Goal: Task Accomplishment & Management: Complete application form

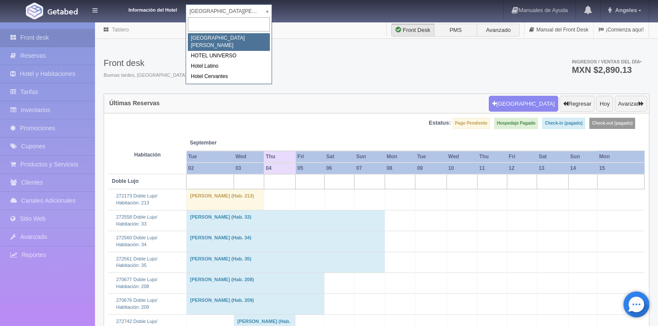
drag, startPoint x: 198, startPoint y: 10, endPoint x: 198, endPoint y: 29, distance: 19.0
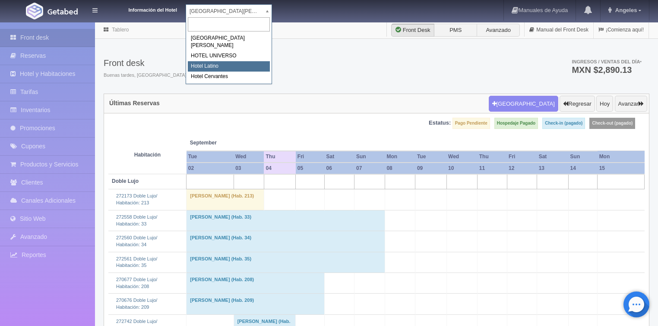
select select "625"
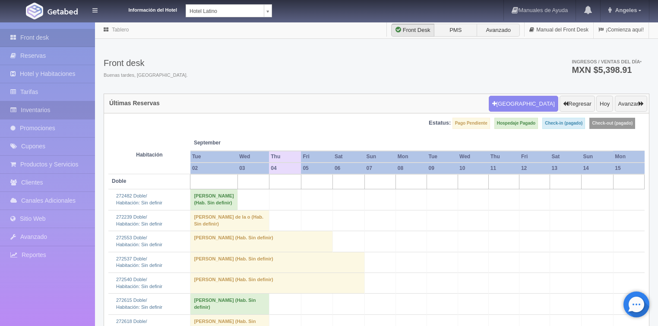
click at [31, 110] on link "Inventarios" at bounding box center [47, 110] width 95 height 18
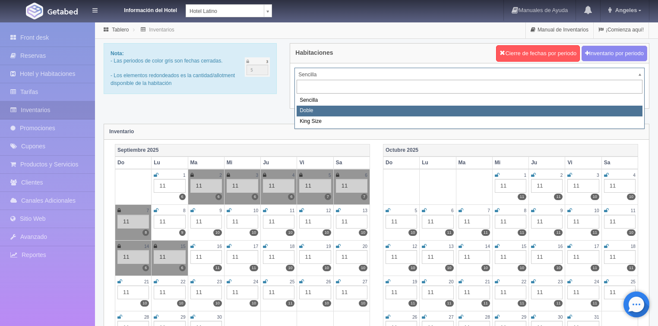
select select "2159"
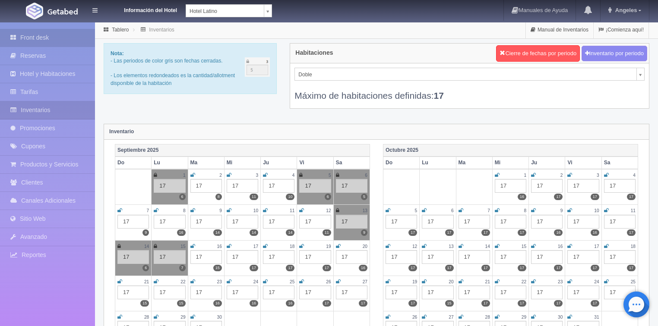
click at [35, 36] on link "Front desk" at bounding box center [47, 38] width 95 height 18
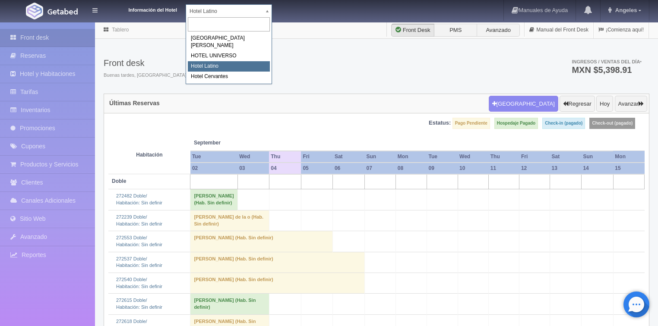
select select "358"
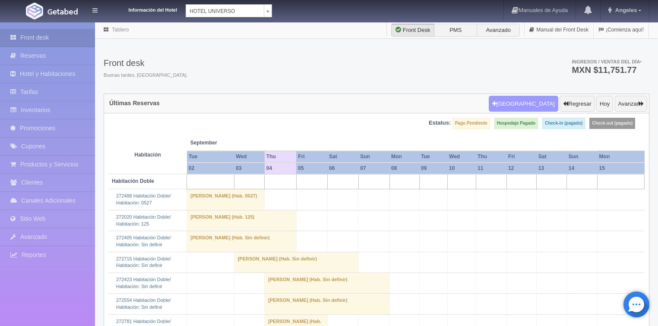
click at [518, 100] on button "[GEOGRAPHIC_DATA]" at bounding box center [522, 104] width 69 height 16
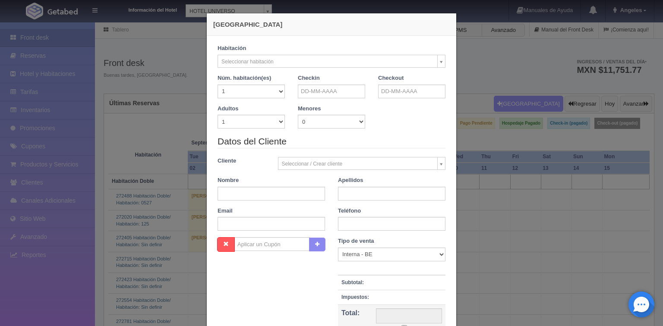
checkbox input "false"
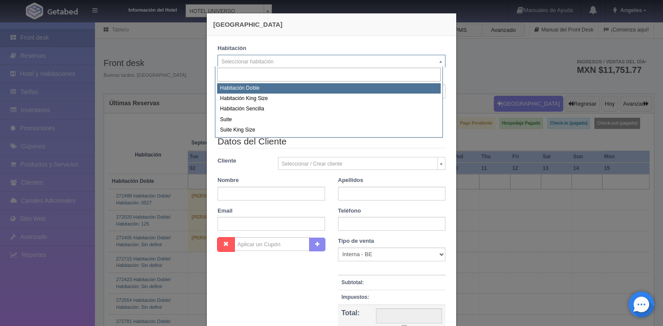
select select "583"
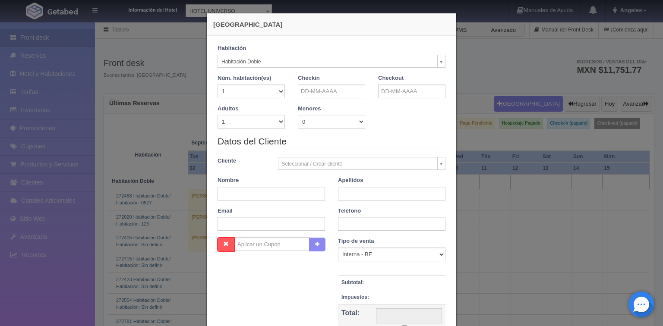
checkbox input "false"
click at [313, 94] on input "text" at bounding box center [331, 92] width 67 height 14
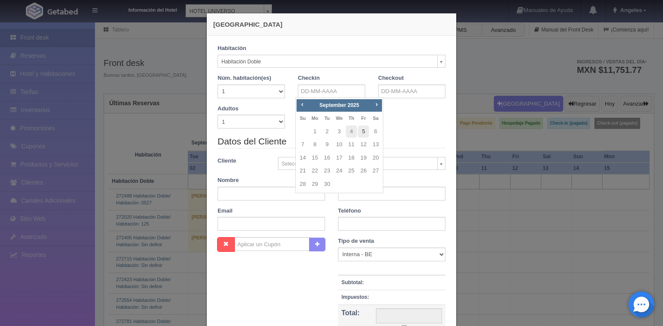
click at [363, 134] on link "5" at bounding box center [363, 132] width 11 height 13
type input "[DATE]"
checkbox input "false"
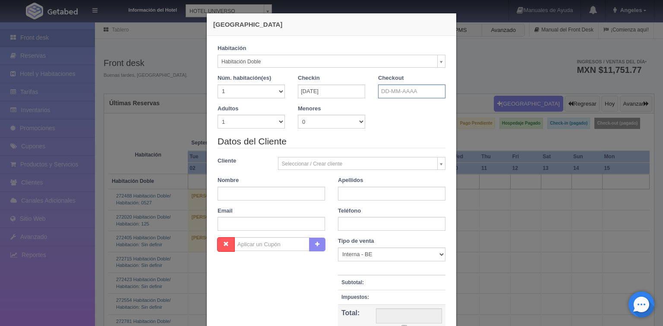
click at [393, 93] on input "text" at bounding box center [411, 92] width 67 height 14
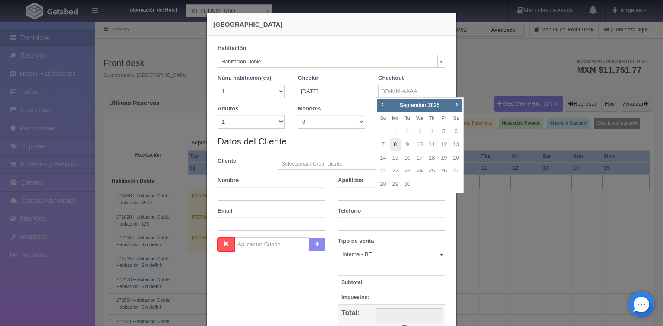
click at [394, 145] on link "8" at bounding box center [395, 145] width 11 height 13
type input "[DATE]"
checkbox input "false"
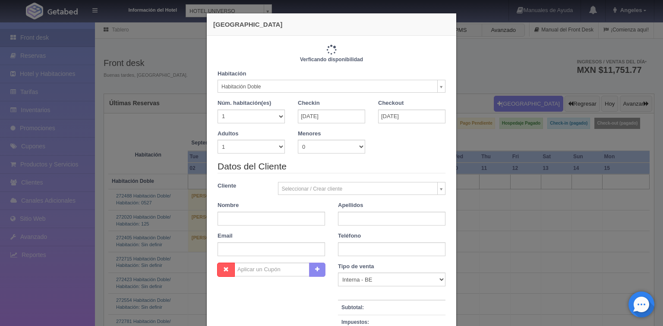
type input "3090.00"
checkbox input "false"
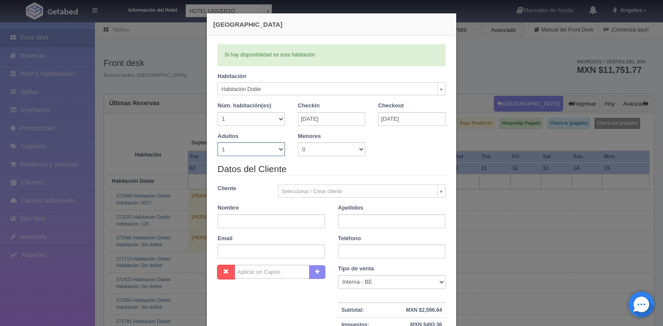
drag, startPoint x: 278, startPoint y: 149, endPoint x: 268, endPoint y: 154, distance: 11.0
click at [276, 150] on select "1 2 3 4 5 6 7 8 9 10" at bounding box center [250, 149] width 67 height 14
select select "4"
click at [217, 142] on select "1 2 3 4 5 6 7 8 9 10" at bounding box center [250, 149] width 67 height 14
checkbox input "false"
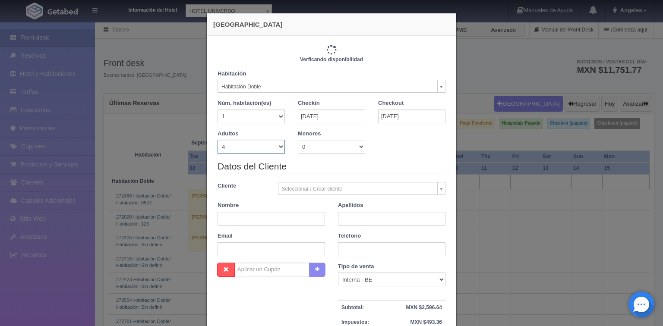
type input "3330.00"
checkbox input "false"
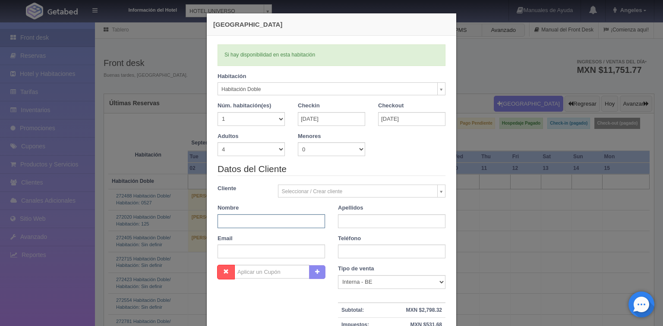
click at [229, 217] on input "text" at bounding box center [270, 221] width 107 height 14
type input "[PERSON_NAME]"
click at [356, 221] on input "text" at bounding box center [391, 221] width 107 height 14
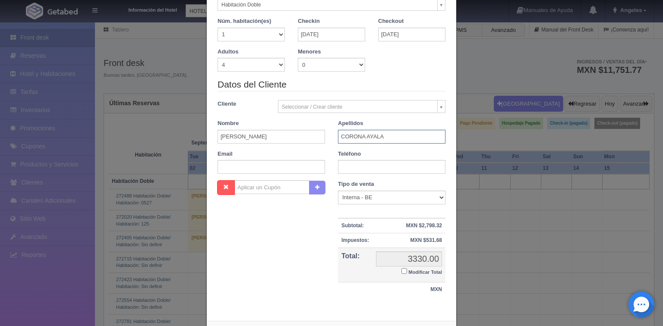
scroll to position [104, 0]
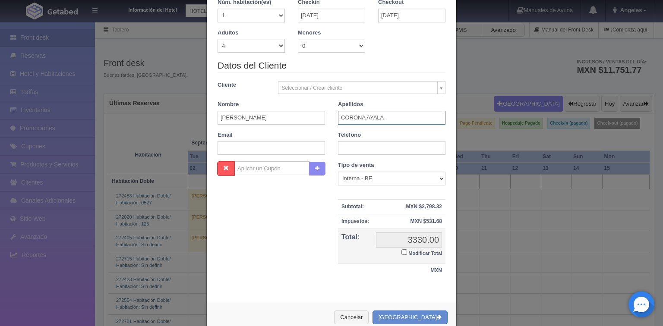
type input "CORONA AYALA"
click at [402, 252] on input "Modificar Total" at bounding box center [404, 252] width 6 height 6
checkbox input "true"
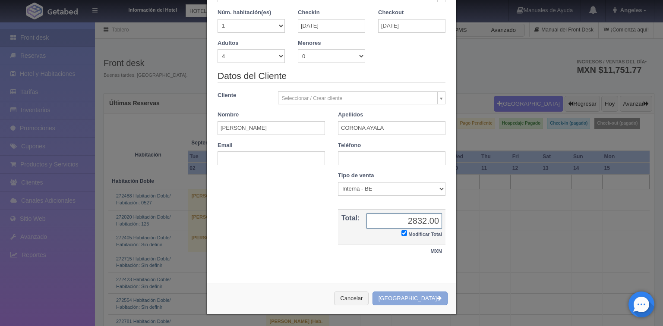
type input "2832.00"
click at [411, 297] on button "[GEOGRAPHIC_DATA]" at bounding box center [409, 299] width 75 height 14
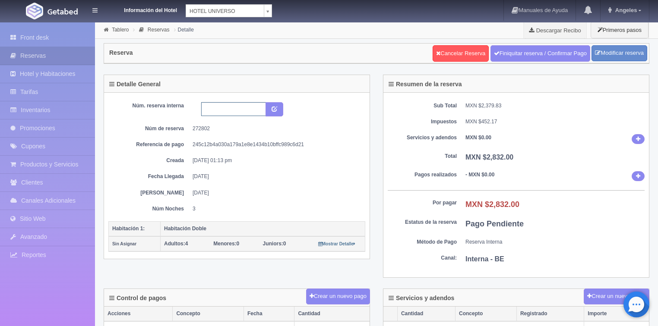
click at [222, 104] on input "text" at bounding box center [233, 109] width 65 height 14
type input "PROMOCION REDES"
click at [276, 106] on icon "submit" at bounding box center [274, 109] width 6 height 6
drag, startPoint x: 0, startPoint y: 0, endPoint x: 203, endPoint y: 107, distance: 229.5
click at [203, 107] on input "PROMOCION REDES" at bounding box center [233, 109] width 65 height 14
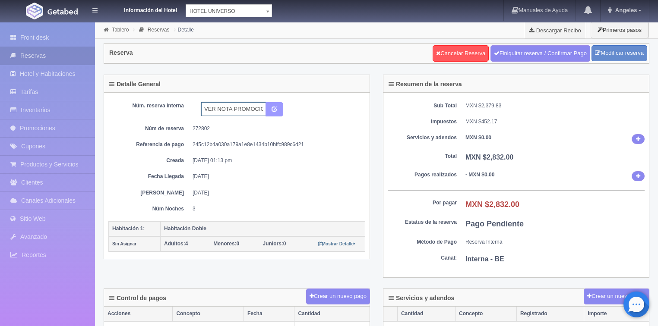
type input "VER NOTA PROMOCION REDES"
click at [273, 107] on icon "submit" at bounding box center [274, 109] width 6 height 6
click at [202, 107] on input "VER NOTA PROMOCION REDES" at bounding box center [233, 109] width 65 height 14
type input "PROMOCION REDES"
click at [275, 109] on icon "submit" at bounding box center [274, 109] width 6 height 6
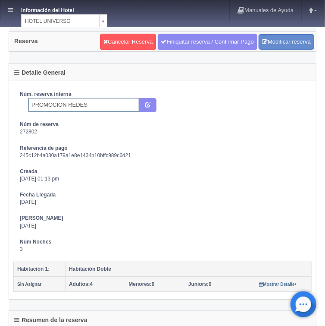
click at [28, 103] on input "PROMOCION REDES" at bounding box center [83, 105] width 111 height 14
type input "ver nota PROMOCION REDES"
click at [150, 104] on icon "submit" at bounding box center [148, 104] width 6 height 6
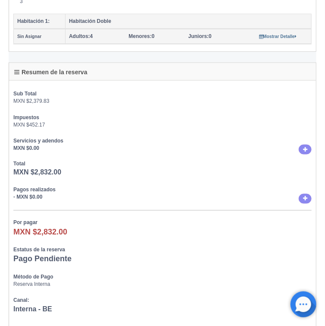
scroll to position [276, 0]
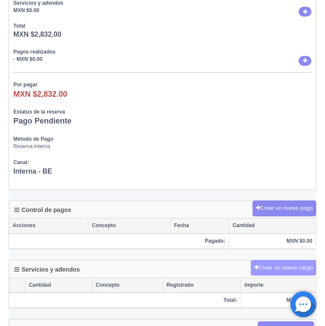
scroll to position [483, 0]
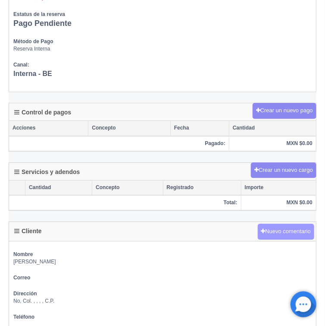
click at [276, 228] on button "Nuevo comentario" at bounding box center [286, 232] width 57 height 16
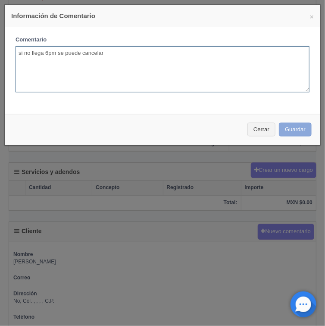
type textarea "si no llega 6pm se puede cancelar"
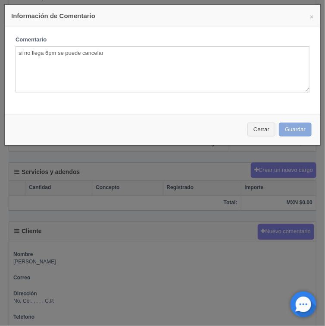
click at [287, 128] on button "Guardar" at bounding box center [295, 130] width 33 height 14
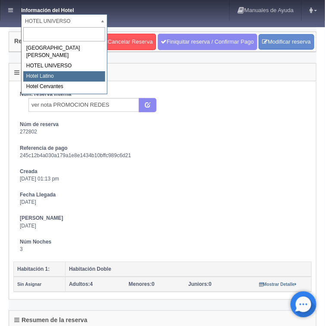
select select "625"
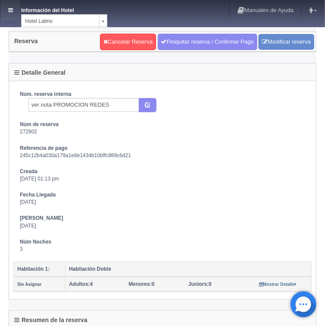
click at [10, 12] on icon at bounding box center [10, 10] width 5 height 6
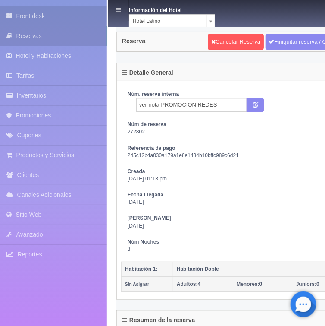
click at [22, 16] on link "Front desk" at bounding box center [53, 15] width 107 height 19
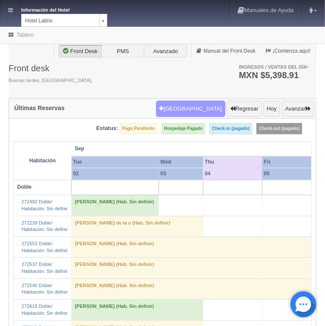
click at [185, 108] on button "Nueva Reserva" at bounding box center [190, 109] width 69 height 16
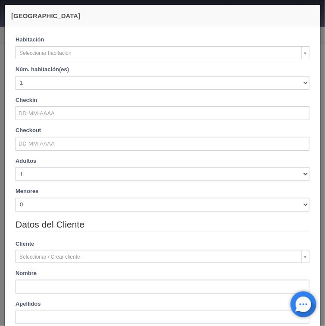
checkbox input "false"
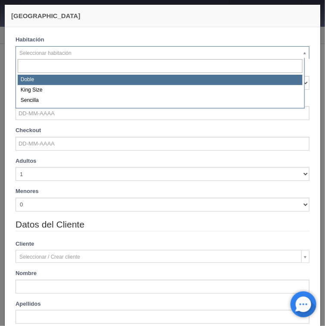
select select "2159"
checkbox input "false"
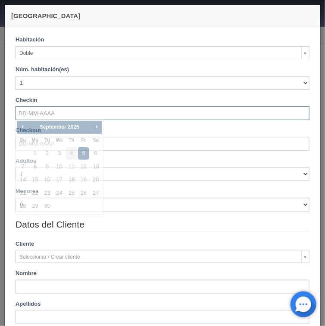
click at [37, 112] on input "text" at bounding box center [163, 113] width 294 height 14
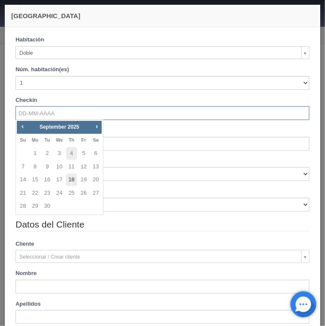
click at [72, 183] on link "18" at bounding box center [71, 179] width 11 height 13
type input "[DATE]"
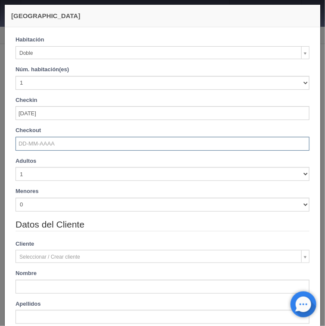
click at [38, 142] on input "text" at bounding box center [163, 144] width 294 height 14
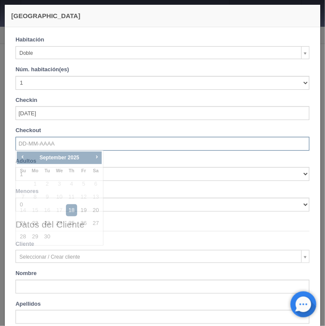
checkbox input "false"
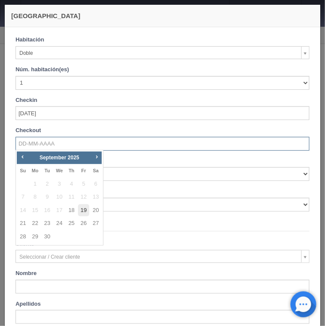
click at [85, 210] on link "19" at bounding box center [83, 210] width 11 height 13
type input "[DATE]"
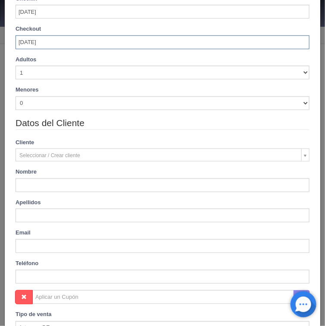
scroll to position [138, 0]
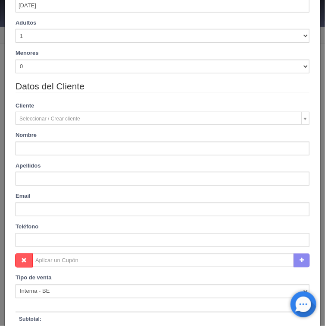
checkbox input "false"
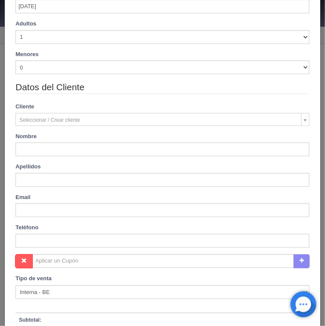
type input "770.00"
checkbox input "false"
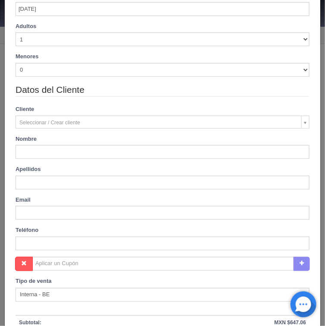
scroll to position [166, 0]
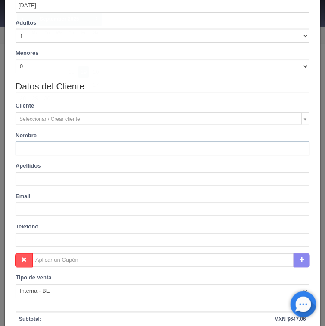
type input "Hilda"
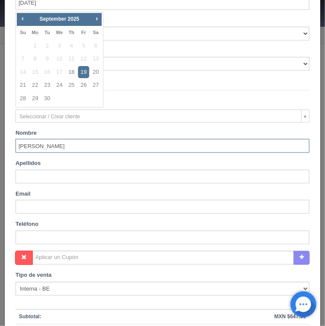
checkbox input "false"
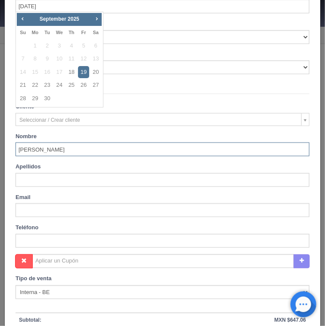
type input "770.00"
checkbox input "false"
type input "Hilda"
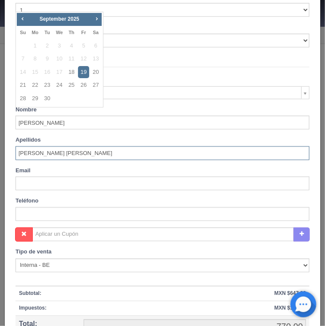
scroll to position [286, 0]
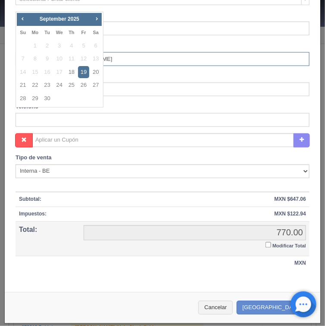
type input "Amezaga Harfuch"
click at [266, 243] on input "Modificar Total" at bounding box center [269, 245] width 6 height 6
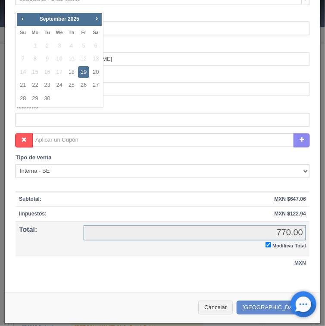
checkbox input "true"
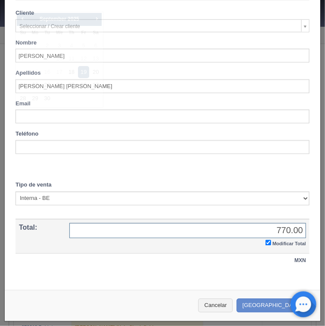
scroll to position [256, 0]
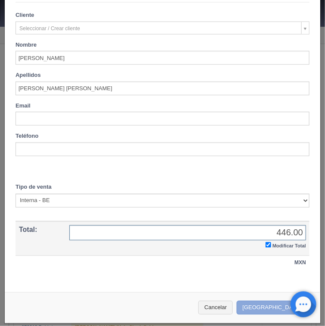
type input "446.00"
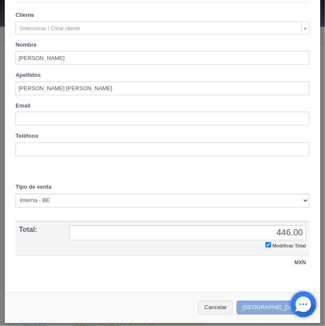
click at [265, 303] on button "[GEOGRAPHIC_DATA]" at bounding box center [274, 308] width 75 height 14
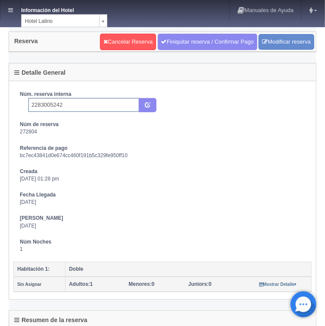
click at [70, 103] on input "2283005242" at bounding box center [83, 105] width 111 height 14
click at [147, 104] on icon "submit" at bounding box center [148, 104] width 6 height 6
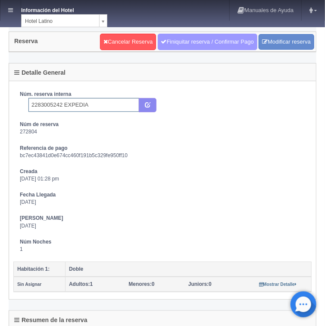
drag, startPoint x: 169, startPoint y: 39, endPoint x: 192, endPoint y: 44, distance: 23.4
click at [169, 39] on link "Finiquitar reserva / Confirmar Pago" at bounding box center [208, 42] width 100 height 16
type input "2283005242 EXPEDIA"
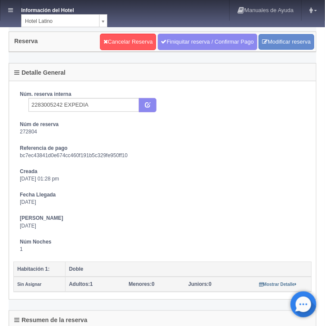
drag, startPoint x: 171, startPoint y: 39, endPoint x: 190, endPoint y: 50, distance: 21.6
click at [170, 41] on link "Finiquitar reserva / Confirmar Pago" at bounding box center [208, 42] width 100 height 16
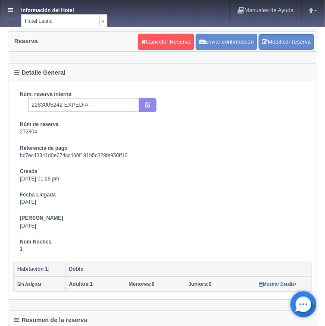
click at [10, 10] on icon at bounding box center [10, 10] width 5 height 6
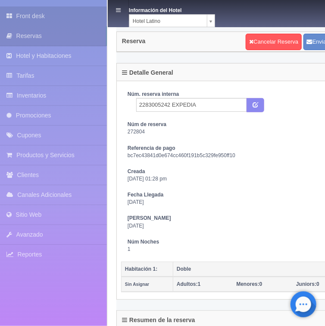
drag, startPoint x: 41, startPoint y: 16, endPoint x: 204, endPoint y: 47, distance: 165.0
click at [41, 17] on link "Front desk" at bounding box center [53, 15] width 107 height 19
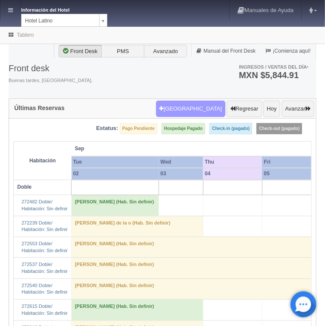
click at [194, 109] on button "Nueva Reserva" at bounding box center [190, 109] width 69 height 16
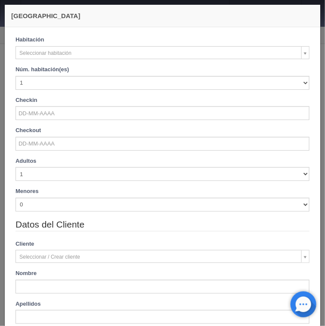
checkbox input "false"
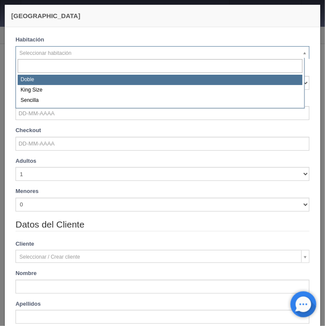
select select "2159"
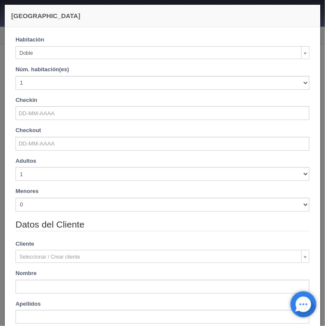
checkbox input "false"
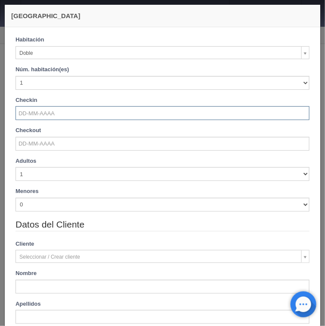
click at [35, 110] on input "text" at bounding box center [163, 113] width 294 height 14
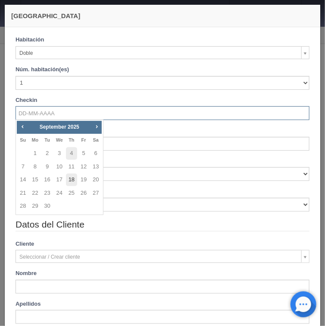
click at [71, 179] on link "18" at bounding box center [71, 179] width 11 height 13
type input "18-09-2025"
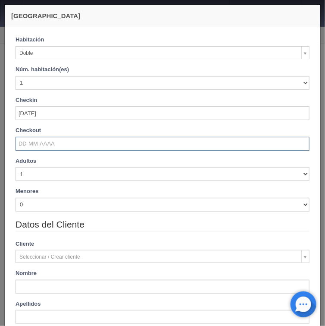
click at [46, 143] on input "text" at bounding box center [163, 144] width 294 height 14
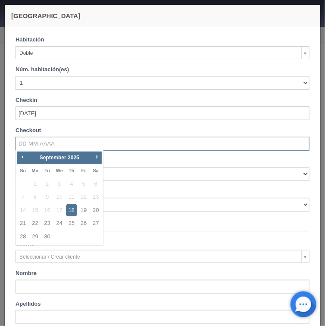
checkbox input "false"
click at [83, 211] on link "19" at bounding box center [83, 210] width 11 height 13
type input "19-09-2025"
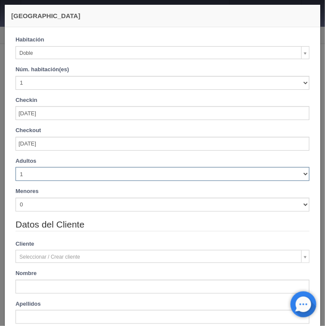
drag, startPoint x: 299, startPoint y: 175, endPoint x: 288, endPoint y: 180, distance: 12.4
click at [299, 175] on select "1 2 3 4 5 6 7 8 9 10" at bounding box center [163, 174] width 294 height 14
checkbox input "false"
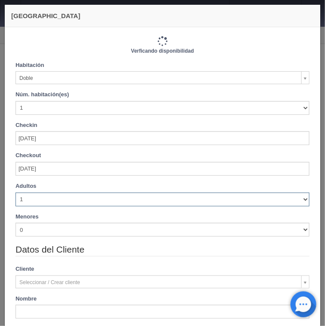
type input "770.00"
checkbox input "false"
select select "2"
click at [16, 194] on select "1 2 3 4 5 6 7 8 9 10" at bounding box center [163, 199] width 294 height 14
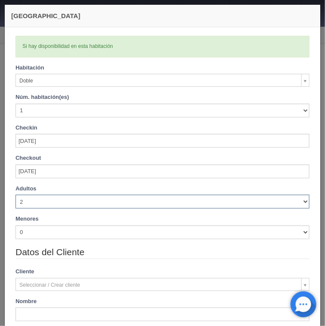
checkbox input "false"
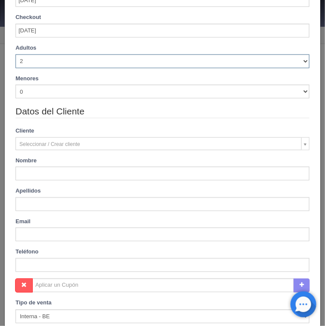
type input "770.00"
checkbox input "false"
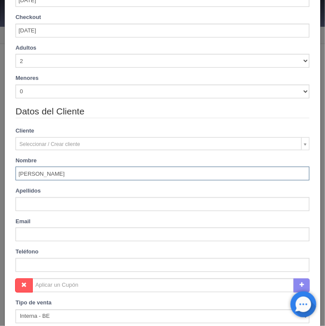
type input "Aldo Andres"
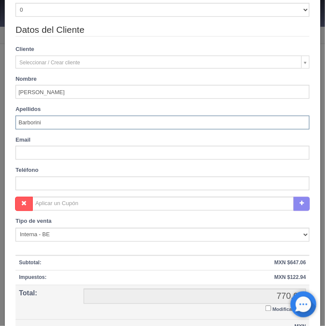
scroll to position [279, 0]
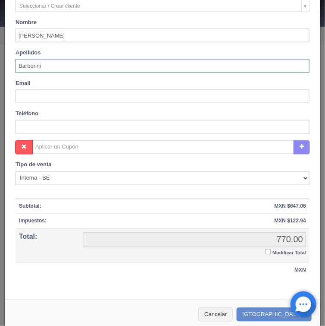
type input "Barborini"
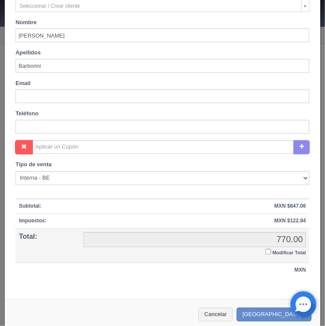
click at [266, 249] on input "Modificar Total" at bounding box center [269, 252] width 6 height 6
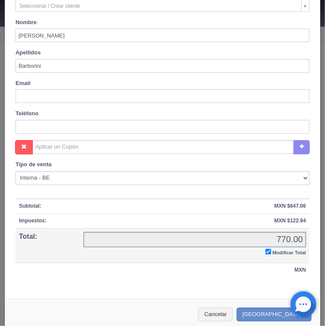
checkbox input "true"
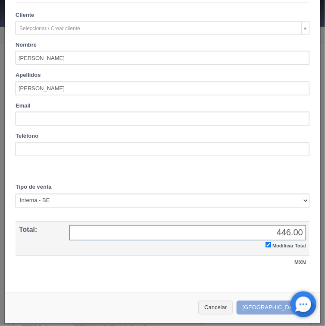
type input "446.00"
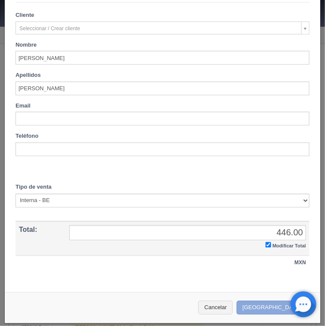
click button "Crear Reserva"
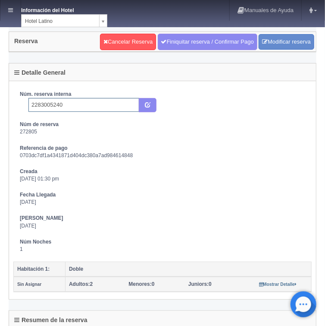
click at [70, 101] on input "2283005240" at bounding box center [83, 105] width 111 height 14
click at [150, 104] on icon "submit" at bounding box center [148, 104] width 6 height 6
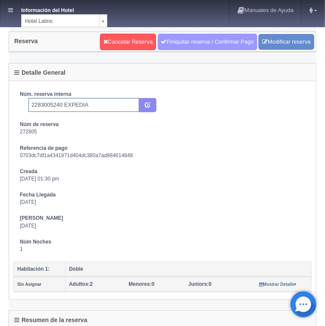
click at [176, 43] on link "Finiquitar reserva / Confirmar Pago" at bounding box center [208, 42] width 100 height 16
type input "2283005240 EXPEDIA"
drag, startPoint x: 171, startPoint y: 38, endPoint x: 183, endPoint y: 41, distance: 12.5
click at [170, 39] on link "Finiquitar reserva / Confirmar Pago" at bounding box center [208, 42] width 100 height 16
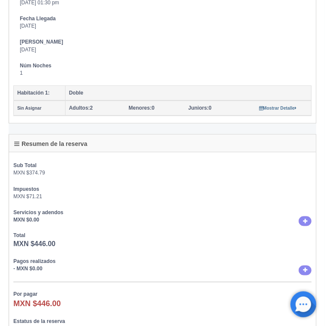
scroll to position [207, 0]
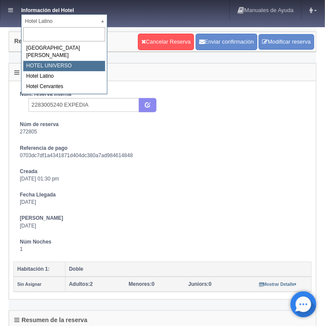
select select "358"
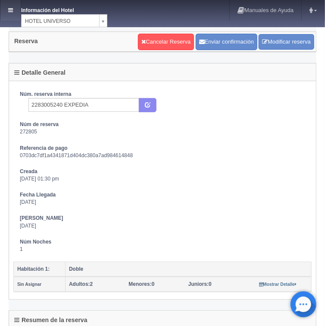
click at [10, 9] on icon at bounding box center [10, 10] width 5 height 6
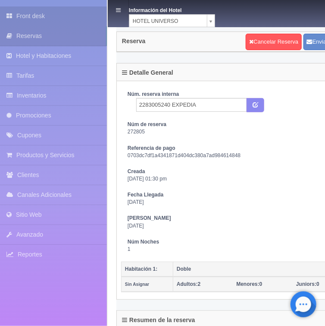
click at [26, 17] on link "Front desk" at bounding box center [53, 15] width 107 height 19
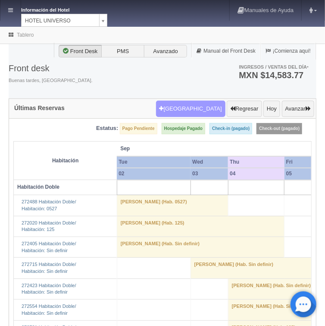
click at [187, 107] on button "[GEOGRAPHIC_DATA]" at bounding box center [190, 109] width 69 height 16
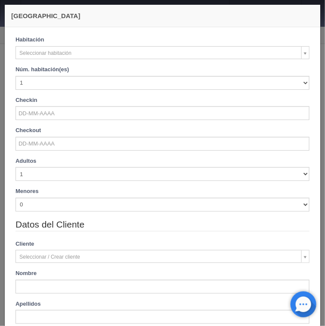
checkbox input "false"
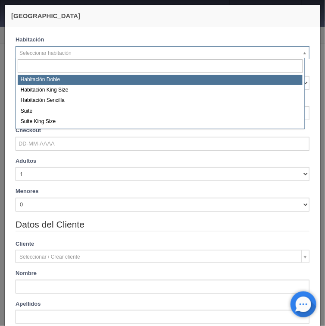
select select "583"
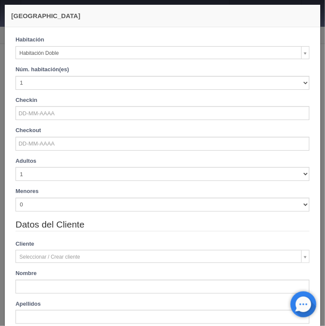
checkbox input "false"
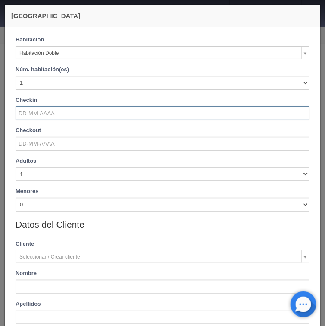
click at [50, 113] on input "text" at bounding box center [163, 113] width 294 height 14
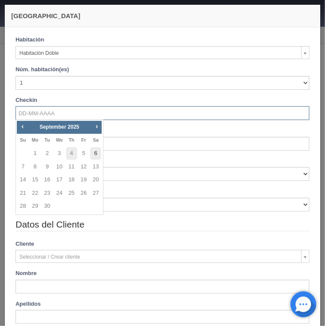
click at [98, 155] on link "6" at bounding box center [95, 153] width 11 height 13
type input "[DATE]"
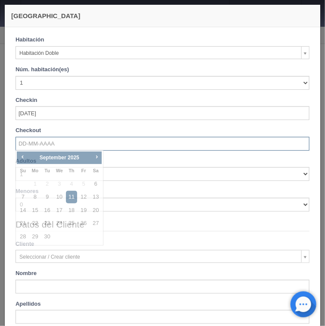
click at [34, 143] on input "text" at bounding box center [163, 144] width 294 height 14
checkbox input "false"
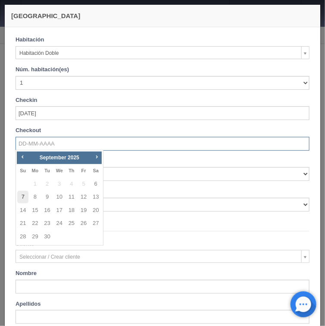
click at [24, 200] on link "7" at bounding box center [22, 197] width 11 height 13
type input "[DATE]"
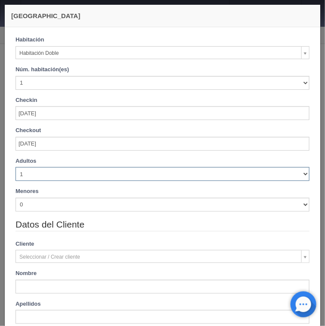
click at [302, 176] on select "1 2 3 4 5 6 7 8 9 10" at bounding box center [163, 174] width 294 height 14
checkbox input "false"
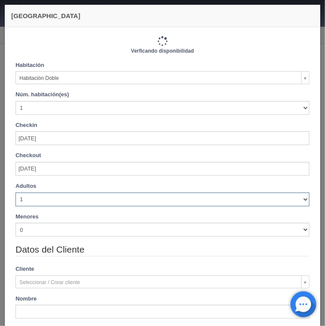
type input "1030.00"
checkbox input "false"
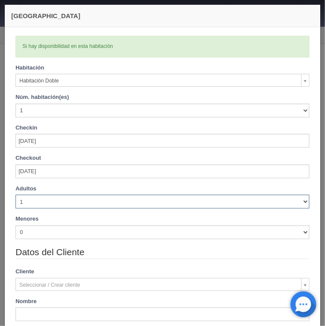
select select "3"
click at [16, 195] on select "1 2 3 4 5 6 7 8 9 10" at bounding box center [163, 202] width 294 height 14
checkbox input "false"
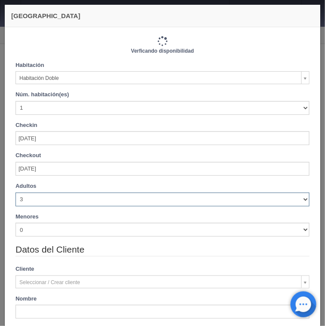
type input "1110.00"
checkbox input "false"
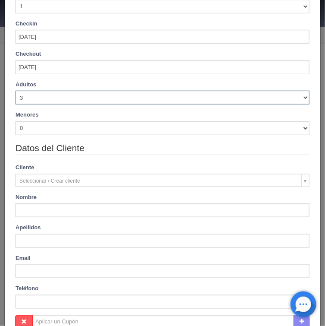
scroll to position [138, 0]
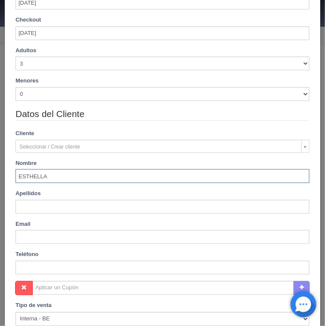
type input "ESTHELLA"
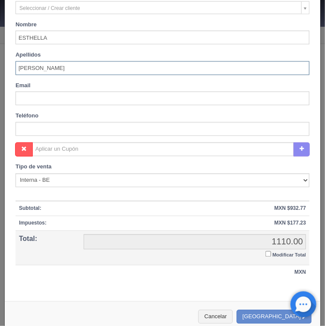
scroll to position [286, 0]
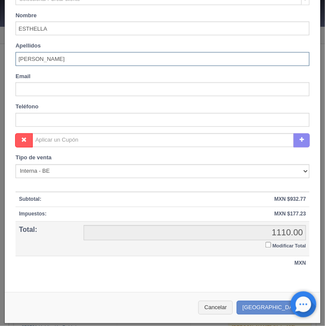
type input "[PERSON_NAME]"
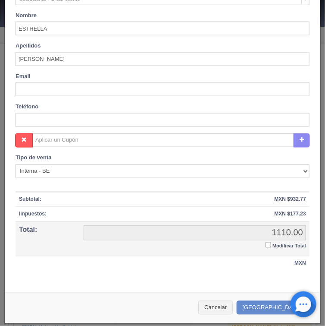
click at [266, 244] on input "Modificar Total" at bounding box center [269, 245] width 6 height 6
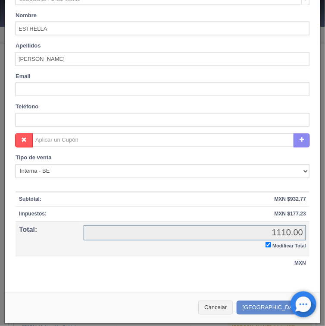
checkbox input "true"
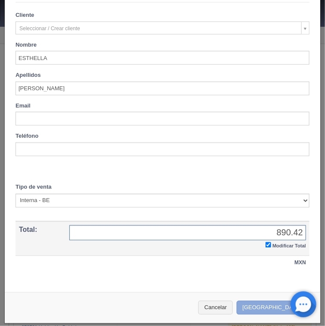
type input "890.42"
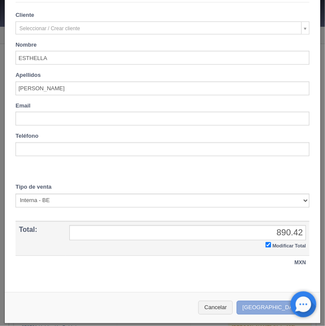
click at [264, 306] on button "Crear Reserva" at bounding box center [274, 308] width 75 height 14
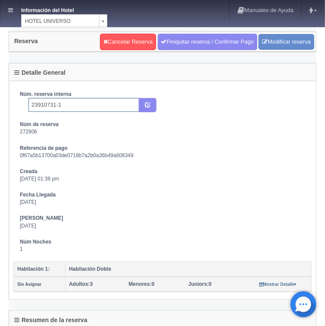
click at [77, 104] on input "23910731-1" at bounding box center [83, 105] width 111 height 14
click at [70, 102] on input "23910731-1" at bounding box center [83, 105] width 111 height 14
click at [151, 105] on button "submit" at bounding box center [148, 105] width 18 height 15
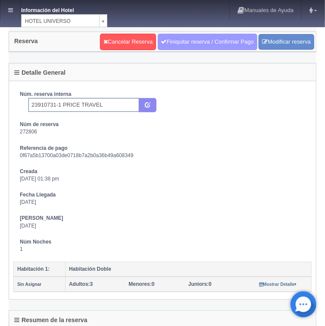
click at [173, 40] on link "Finiquitar reserva / Confirmar Pago" at bounding box center [208, 42] width 100 height 16
type input "23910731-1 PRICE TRAVEL"
click at [166, 40] on link "Finiquitar reserva / Confirmar Pago" at bounding box center [208, 42] width 100 height 16
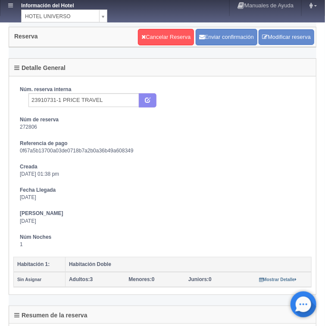
scroll to position [207, 0]
